Goal: Information Seeking & Learning: Learn about a topic

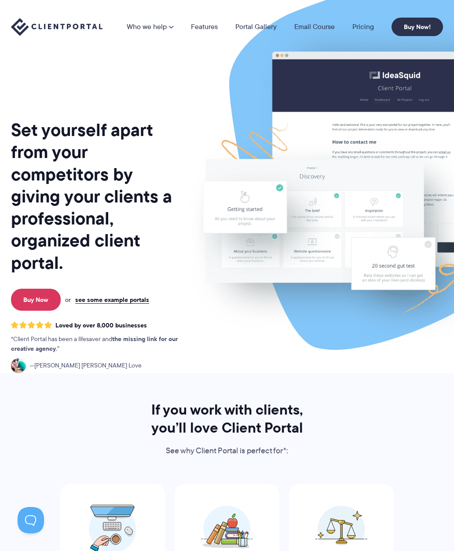
click at [351, 29] on li "Pricing" at bounding box center [363, 26] width 39 height 7
click at [359, 27] on link "Pricing" at bounding box center [363, 26] width 22 height 7
click at [103, 301] on link "see some example portals" at bounding box center [112, 300] width 74 height 8
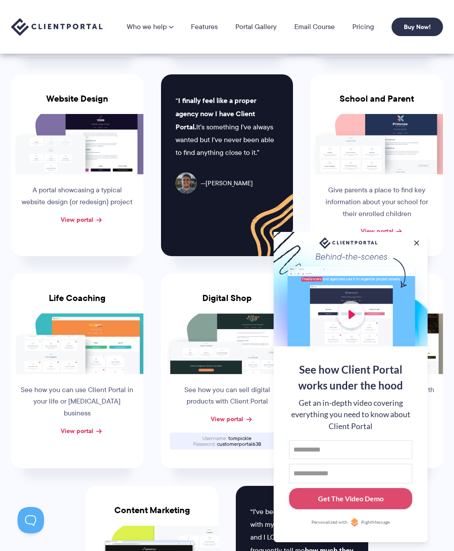
scroll to position [319, 0]
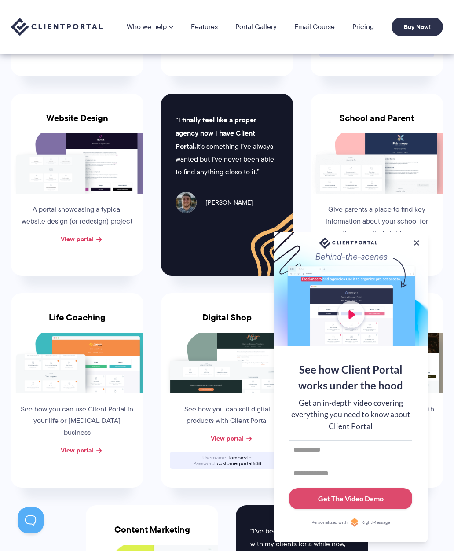
click at [360, 28] on link "Pricing" at bounding box center [363, 26] width 22 height 7
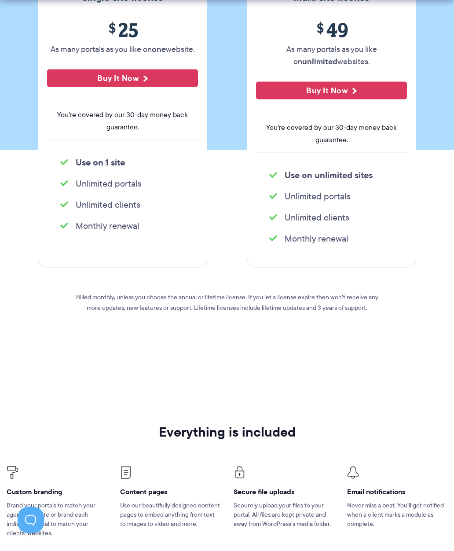
scroll to position [188, 0]
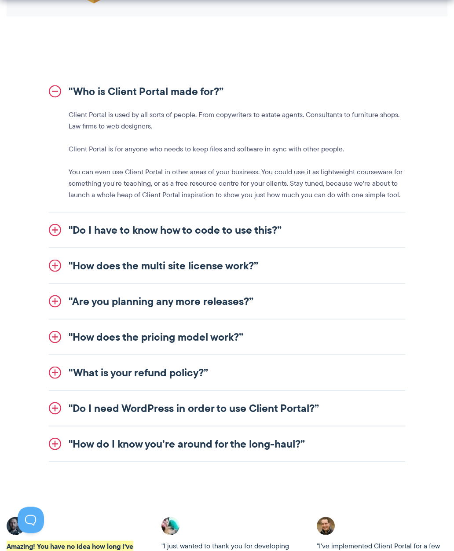
click at [58, 302] on link ""Are you planning any more releases?”" at bounding box center [227, 301] width 356 height 35
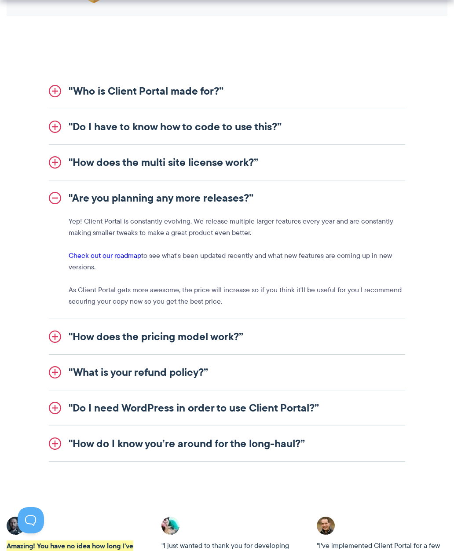
click at [50, 409] on link ""Do I need WordPress in order to use Client Portal?”" at bounding box center [227, 407] width 356 height 35
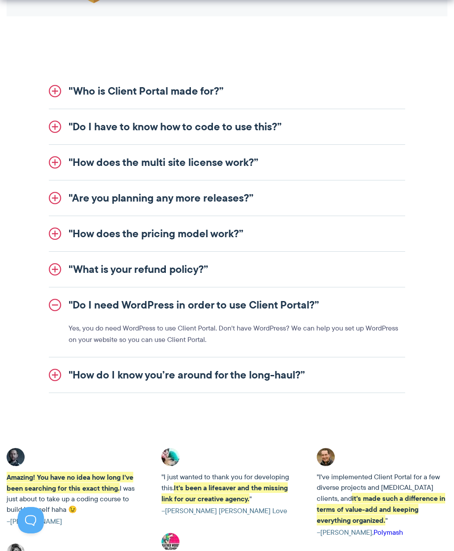
click at [52, 300] on link ""Do I need WordPress in order to use Client Portal?”" at bounding box center [227, 304] width 356 height 35
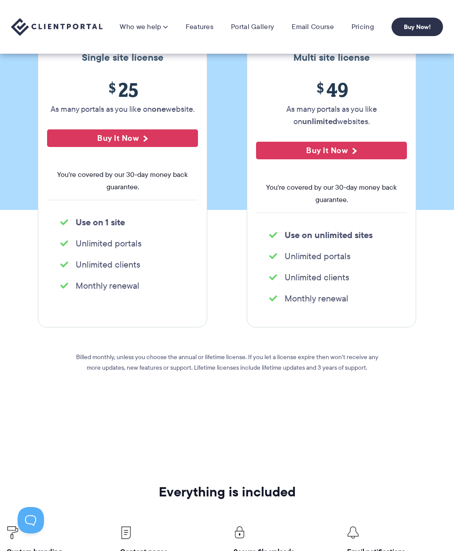
scroll to position [0, 0]
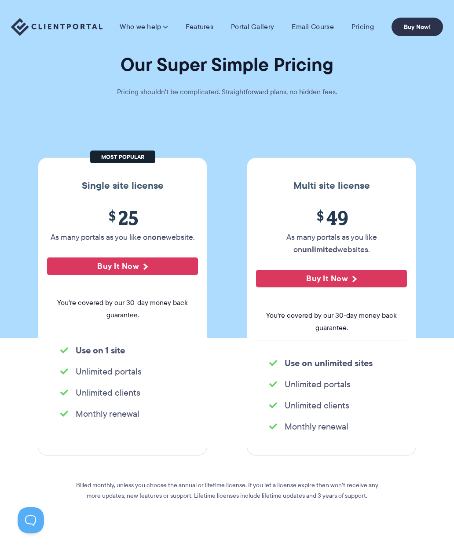
click at [23, 26] on img at bounding box center [56, 27] width 91 height 18
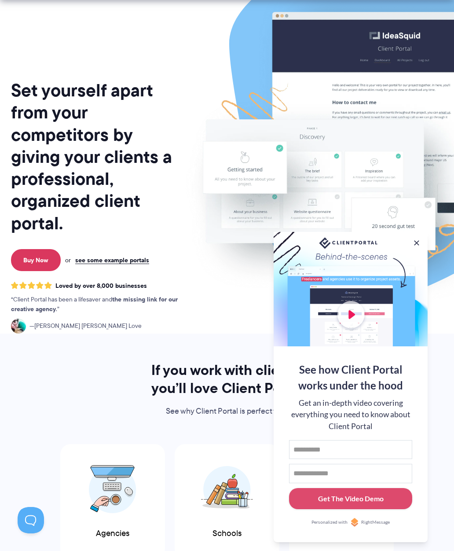
click at [414, 247] on button at bounding box center [416, 242] width 9 height 9
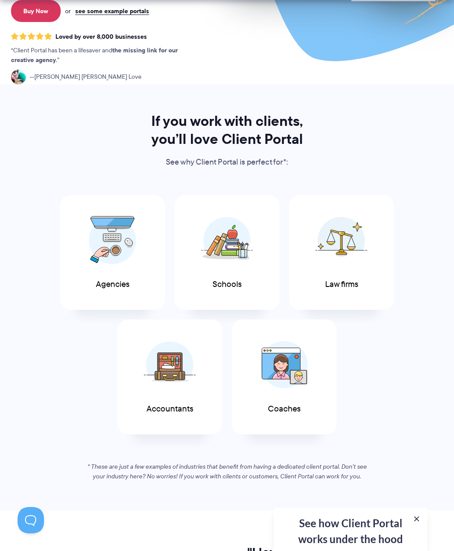
scroll to position [271, 0]
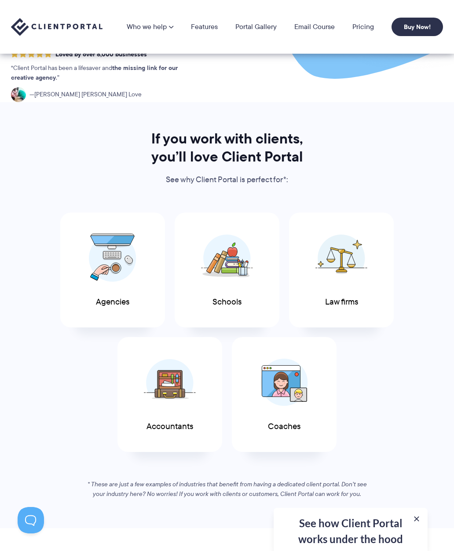
click at [342, 272] on img at bounding box center [341, 258] width 52 height 48
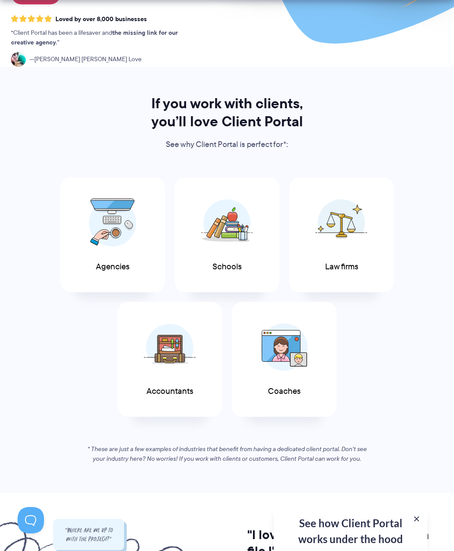
click at [162, 347] on img at bounding box center [170, 347] width 52 height 48
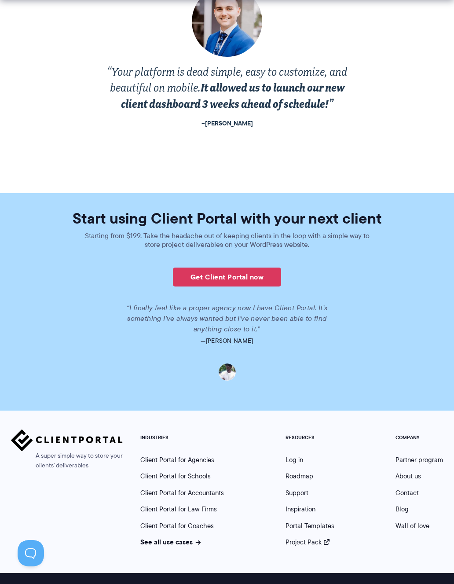
scroll to position [1707, 0]
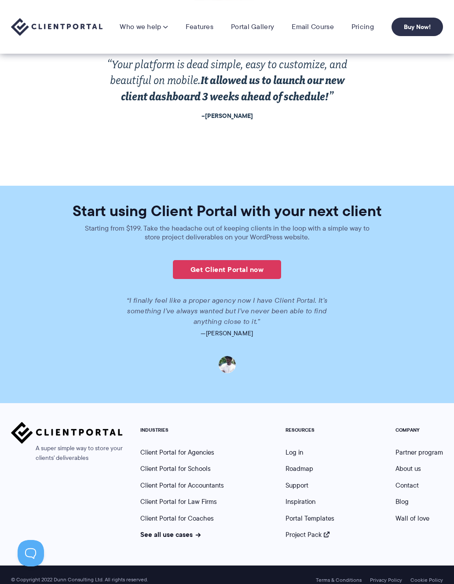
click at [152, 529] on link "See all use cases" at bounding box center [170, 534] width 60 height 10
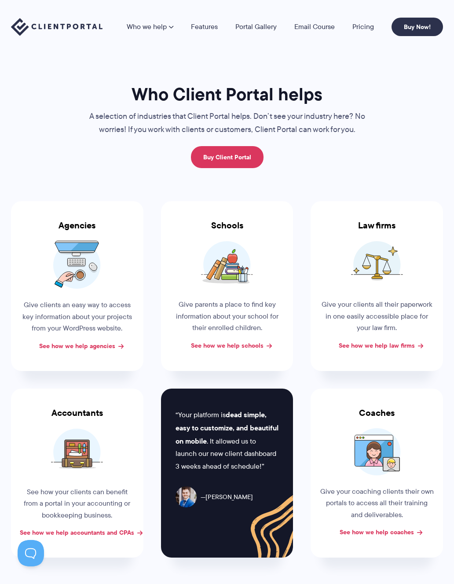
click at [74, 348] on link "See how we help agencies" at bounding box center [77, 346] width 76 height 10
click at [249, 30] on link "Portal Gallery" at bounding box center [255, 26] width 41 height 7
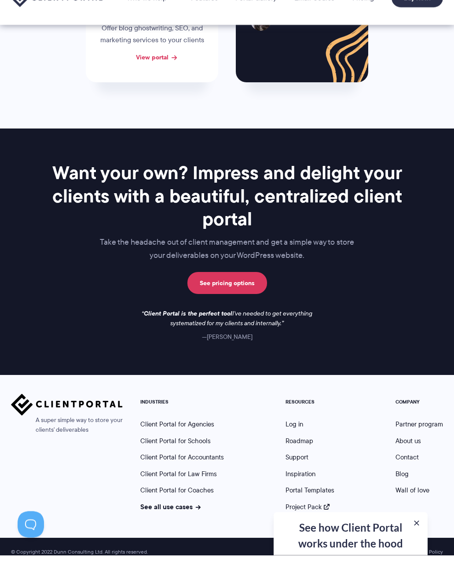
scroll to position [877, 0]
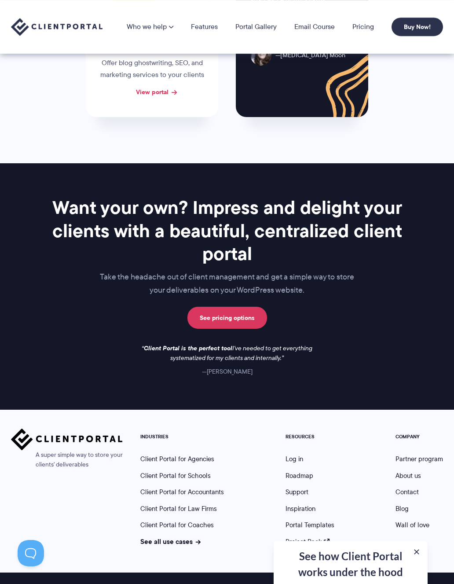
click at [404, 504] on link "Blog" at bounding box center [401, 509] width 13 height 10
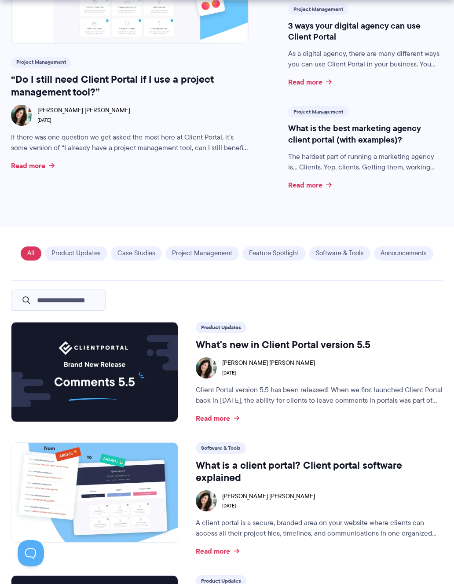
scroll to position [376, 0]
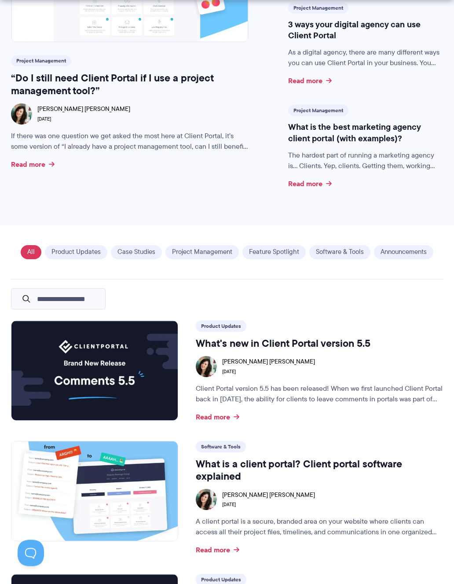
click at [362, 347] on h3 "What's new in Client Portal version 5.5" at bounding box center [319, 343] width 247 height 13
click at [340, 346] on h3 "What's new in Client Portal version 5.5" at bounding box center [319, 343] width 247 height 13
click at [203, 418] on link "Read more" at bounding box center [218, 416] width 44 height 7
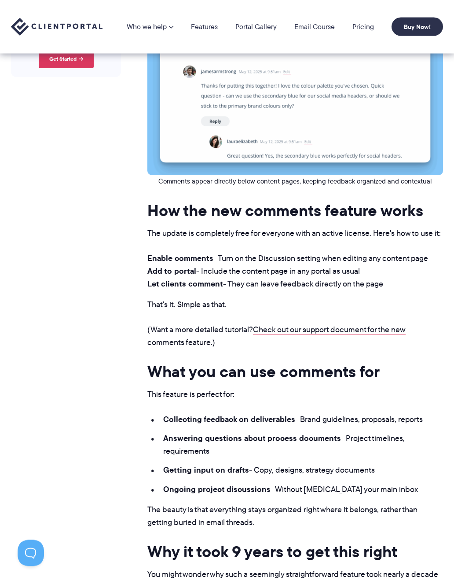
scroll to position [502, 0]
